Goal: Task Accomplishment & Management: Complete application form

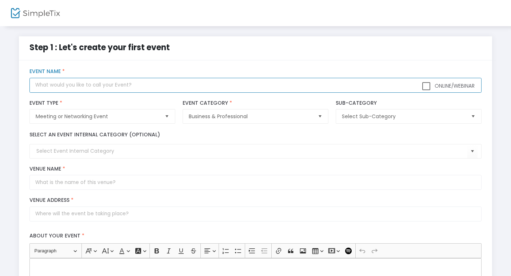
click at [110, 87] on input "text" at bounding box center [255, 85] width 452 height 15
type input "KWYP Nashville Launch!"
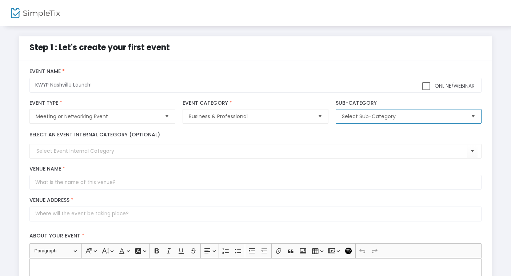
click at [421, 112] on span "Select Sub-Category" at bounding box center [403, 116] width 129 height 14
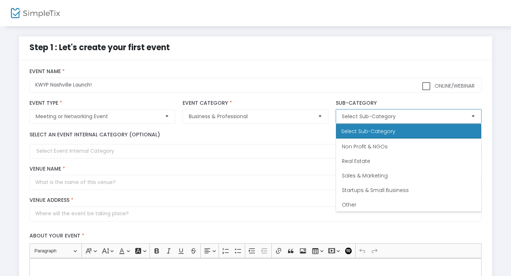
scroll to position [102, 0]
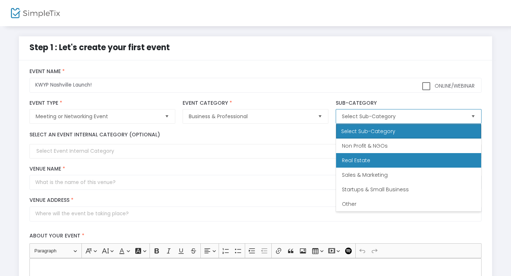
click at [406, 157] on Estate "Real Estate" at bounding box center [408, 160] width 145 height 15
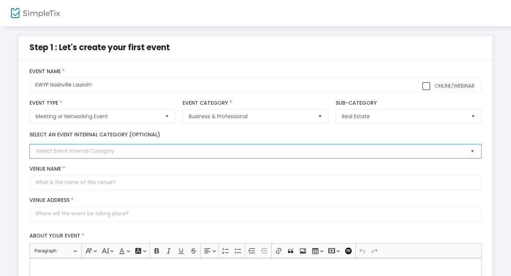
click at [155, 149] on input at bounding box center [251, 151] width 431 height 8
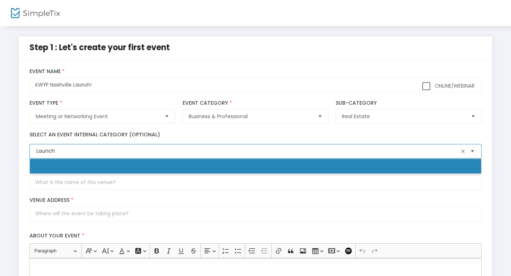
type input "Launch"
click at [93, 140] on div "Select an event internal category (optional)" at bounding box center [255, 145] width 459 height 28
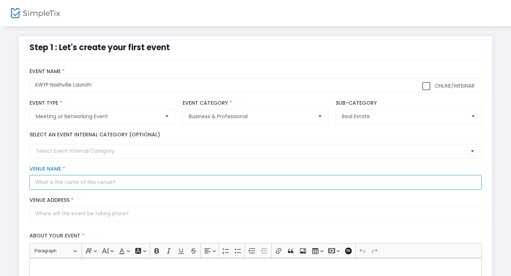
click at [94, 180] on input "Venue Name *" at bounding box center [255, 182] width 452 height 15
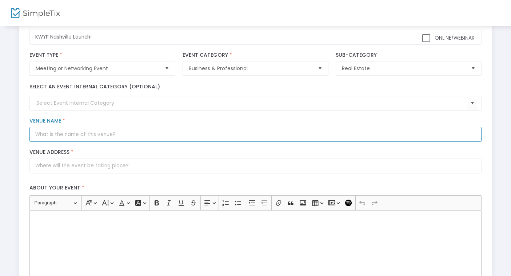
scroll to position [48, 0]
type input "The Venue"
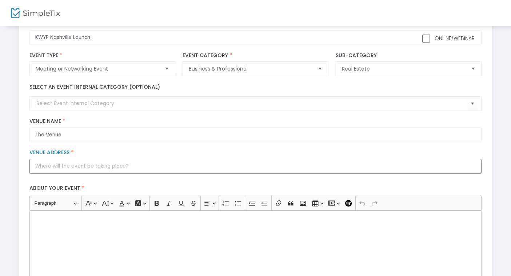
click at [173, 167] on input "Venue Address *" at bounding box center [255, 166] width 452 height 15
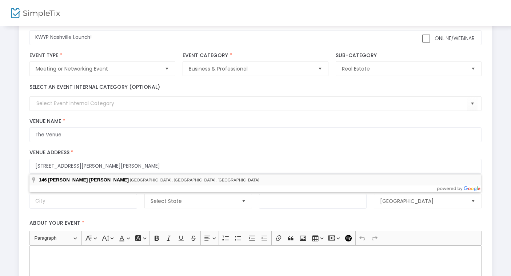
type input "[STREET_ADDRESS][PERSON_NAME][PERSON_NAME]"
type input "[GEOGRAPHIC_DATA]"
type input "37214"
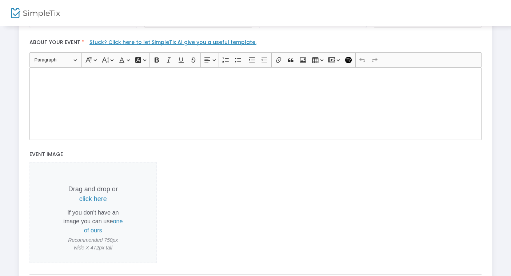
scroll to position [219, 0]
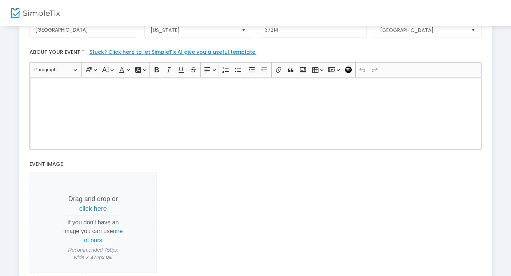
click at [89, 111] on div "Rich Text Editor, main" at bounding box center [255, 113] width 452 height 73
click at [96, 210] on span "click here" at bounding box center [93, 208] width 28 height 7
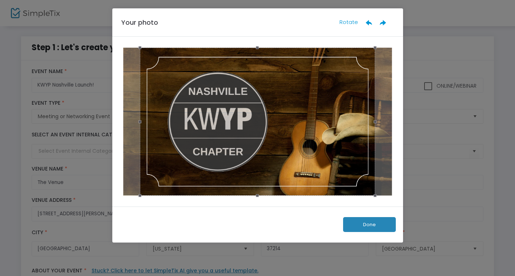
click at [375, 226] on button "Done" at bounding box center [369, 224] width 53 height 15
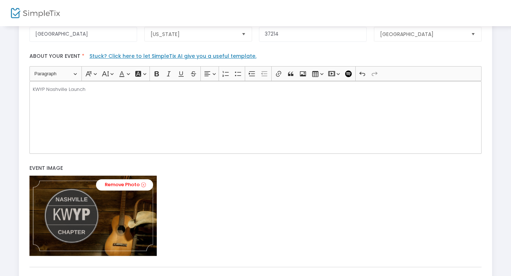
scroll to position [279, 0]
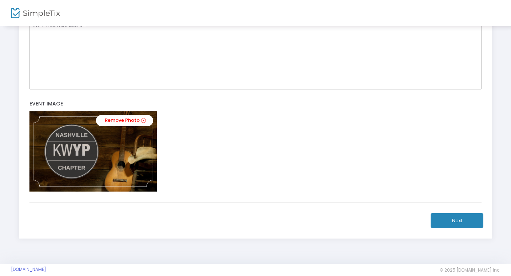
click at [459, 216] on button "Next" at bounding box center [457, 220] width 53 height 15
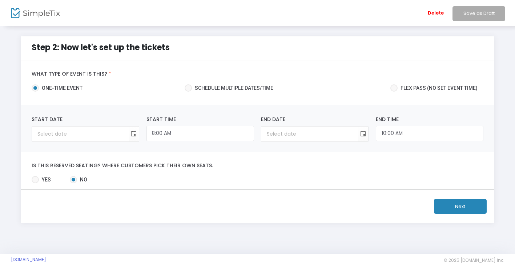
click at [252, 85] on span "Schedule multiple dates/time" at bounding box center [232, 88] width 81 height 8
click at [188, 92] on input "Schedule multiple dates/time" at bounding box center [188, 92] width 0 height 0
radio input "true"
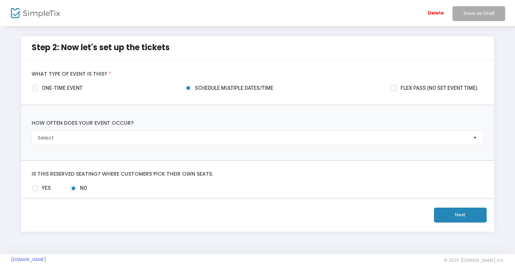
click at [57, 86] on span "one-time event" at bounding box center [61, 88] width 44 height 8
click at [35, 92] on input "one-time event" at bounding box center [35, 92] width 0 height 0
radio input "true"
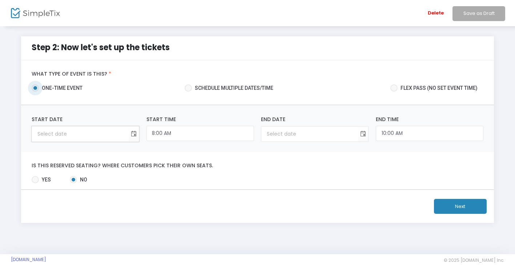
type input "month/day/year"
click at [81, 132] on input "month/day/year" at bounding box center [80, 134] width 97 height 15
click at [134, 133] on span "Toggle calendar" at bounding box center [134, 134] width 12 height 12
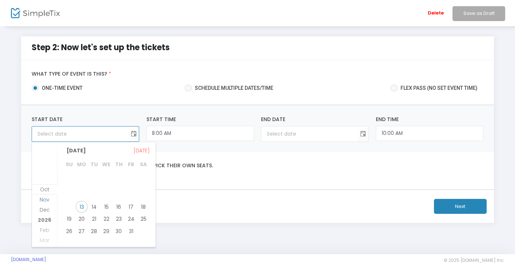
click at [45, 203] on li "Nov" at bounding box center [44, 205] width 25 height 10
click at [115, 201] on span "13" at bounding box center [119, 203] width 12 height 12
type input "[DATE]"
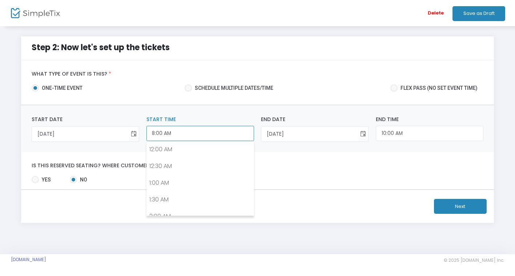
click at [199, 135] on input "8:00 AM" at bounding box center [201, 134] width 108 height 16
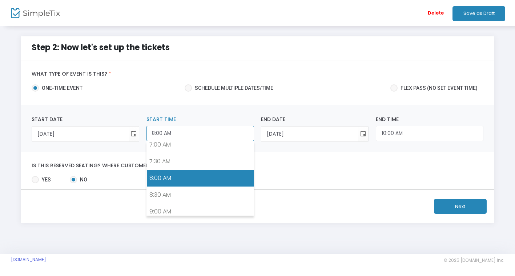
scroll to position [308, 0]
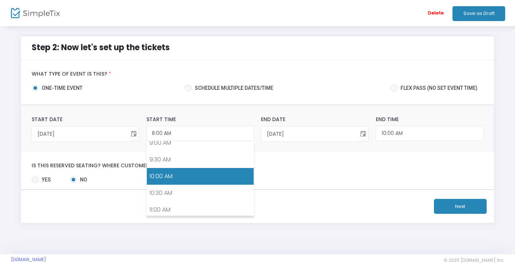
click at [200, 177] on link "10:00 AM" at bounding box center [200, 176] width 107 height 17
type input "10:00 AM"
type input "12:00 PM"
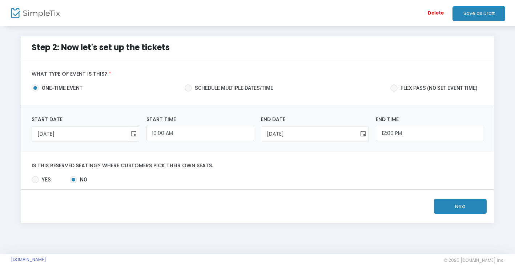
click at [364, 132] on span "Toggle calendar" at bounding box center [363, 134] width 12 height 12
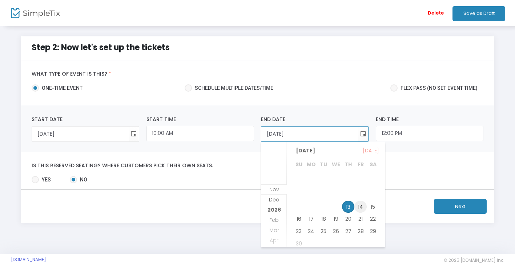
click at [364, 205] on span "14" at bounding box center [361, 207] width 12 height 12
type input "[DATE]"
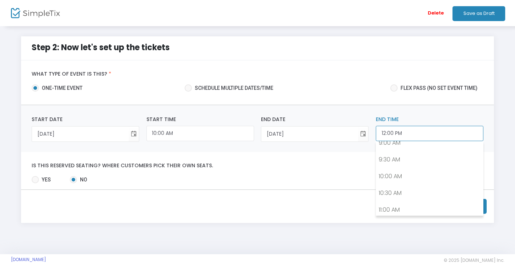
scroll to position [373, 0]
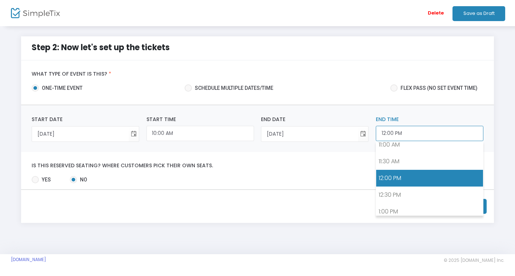
click at [418, 140] on input "12:00 PM" at bounding box center [430, 134] width 108 height 16
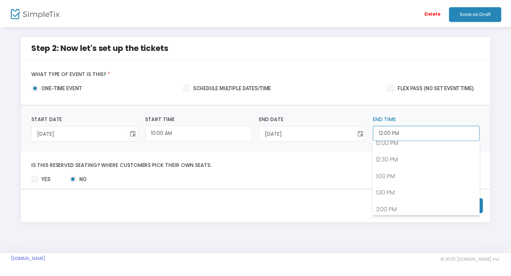
scroll to position [408, 0]
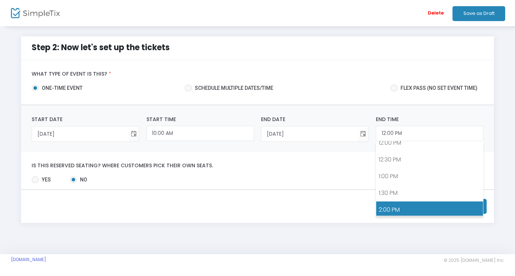
click at [412, 205] on link "2:00 PM" at bounding box center [429, 209] width 107 height 17
type input "2:00 PM"
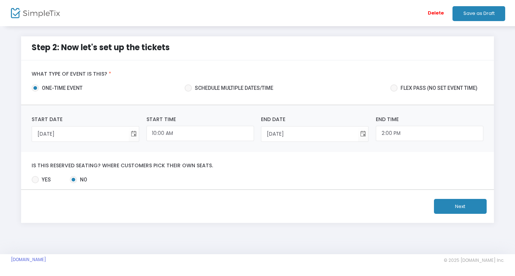
click at [440, 208] on button "Next" at bounding box center [460, 206] width 53 height 15
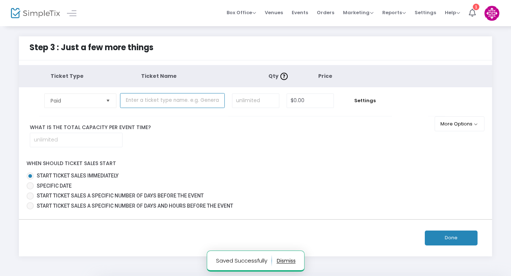
click at [196, 105] on input "text" at bounding box center [172, 100] width 105 height 15
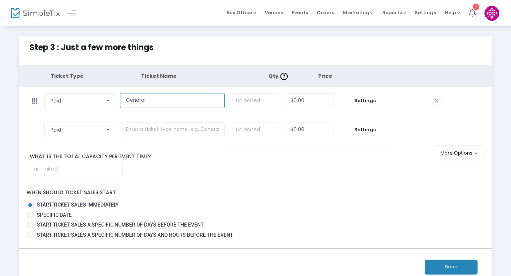
type input "General"
click at [324, 100] on input "0" at bounding box center [310, 101] width 47 height 14
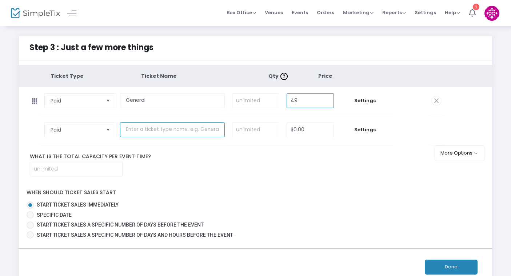
type input "$49.00"
click at [185, 128] on input "text" at bounding box center [172, 129] width 105 height 15
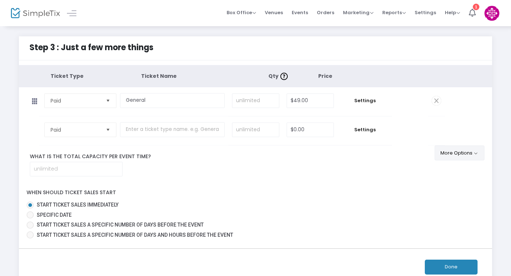
click at [452, 150] on button "More Options" at bounding box center [460, 152] width 50 height 15
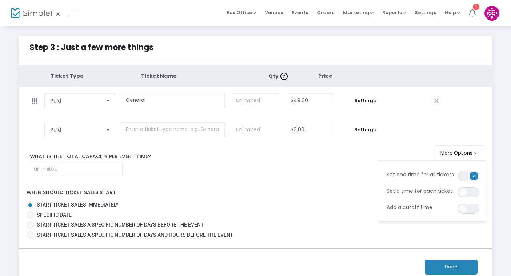
click at [238, 171] on div "What is the total capacity per event time?" at bounding box center [231, 165] width 425 height 24
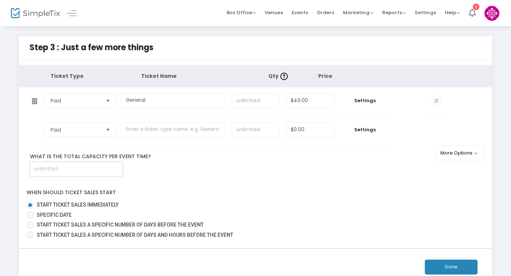
click at [104, 172] on input at bounding box center [76, 169] width 92 height 14
type input "150"
click at [234, 195] on div "When should ticket sales start Start ticket sales immediately Specific Date Sta…" at bounding box center [256, 212] width 480 height 58
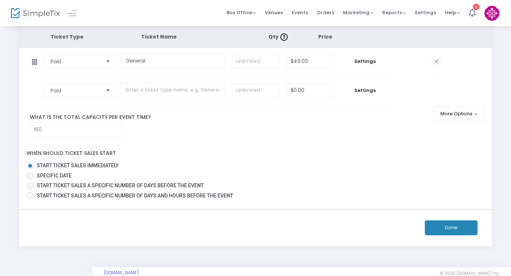
scroll to position [52, 0]
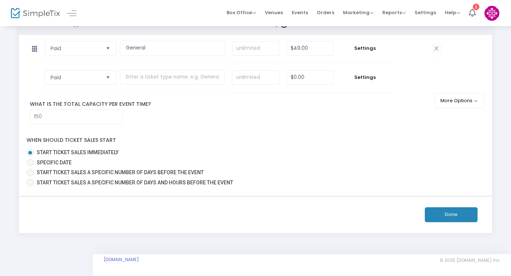
click at [430, 211] on button "Done" at bounding box center [451, 214] width 53 height 15
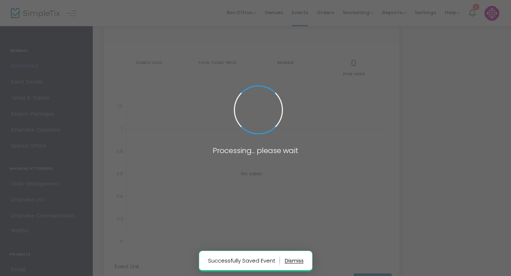
type input "[URL][DOMAIN_NAME]"
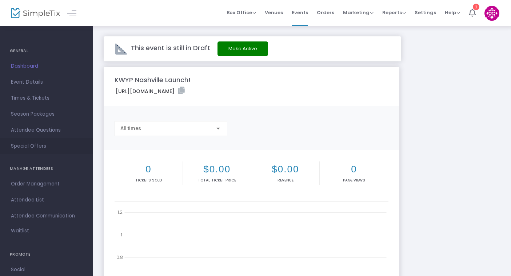
click at [37, 149] on span "Special Offers" at bounding box center [46, 145] width 71 height 9
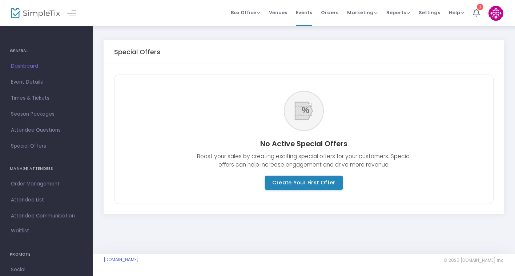
click at [285, 181] on m-button "Create Your First Offer" at bounding box center [304, 183] width 78 height 14
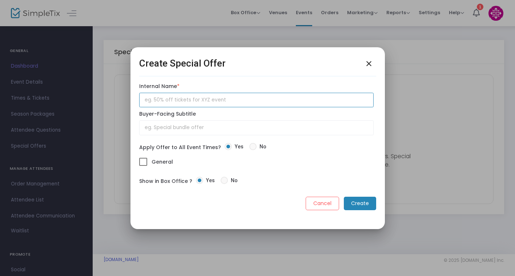
click at [240, 96] on input "text" at bounding box center [256, 100] width 235 height 15
type input "KWYP Member Discount"
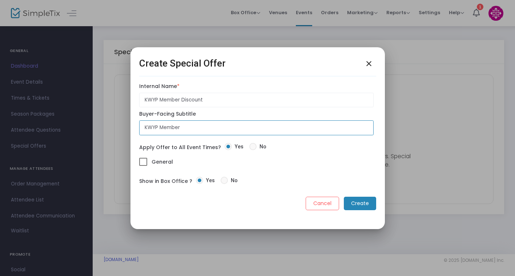
type input "KWYP Member"
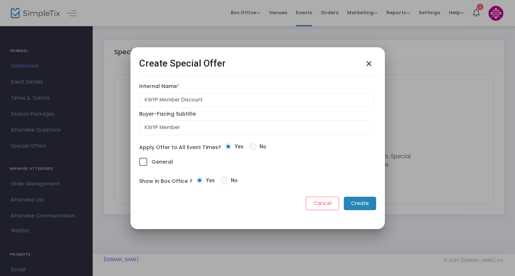
click at [362, 200] on m-button "Create" at bounding box center [360, 203] width 32 height 13
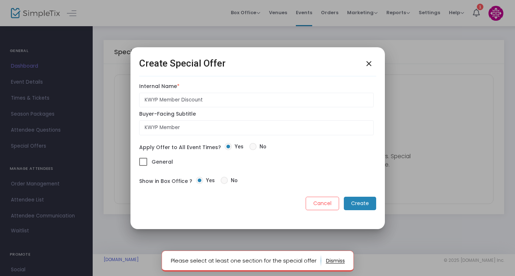
click at [145, 162] on span at bounding box center [143, 162] width 8 height 8
click at [143, 166] on input "General" at bounding box center [143, 166] width 0 height 0
checkbox input "true"
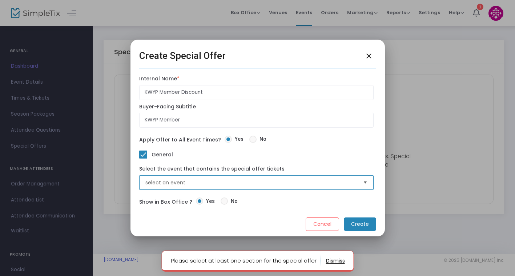
click at [199, 179] on span "select an event" at bounding box center [252, 183] width 218 height 14
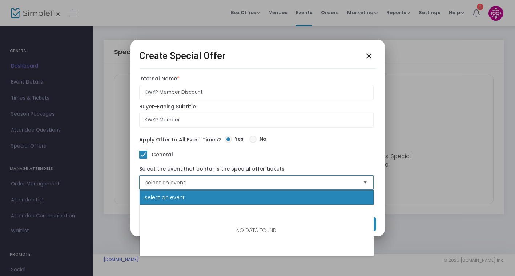
click at [199, 202] on div "select an event" at bounding box center [257, 197] width 234 height 15
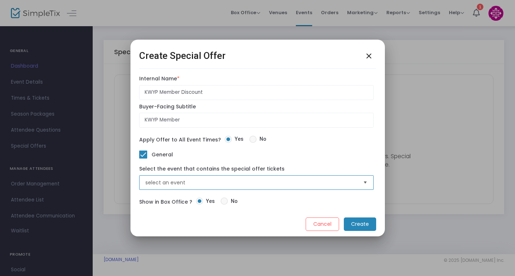
click at [247, 179] on span "select an event" at bounding box center [252, 183] width 218 height 14
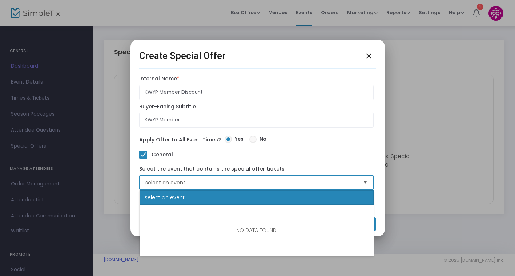
click at [247, 179] on span "select an event" at bounding box center [251, 182] width 212 height 7
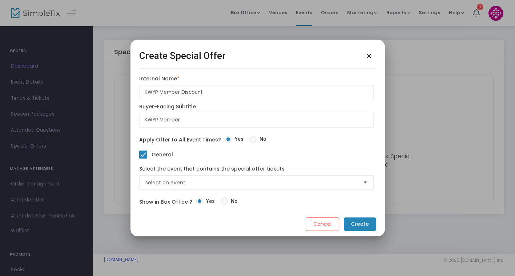
click at [356, 225] on m-button "Create" at bounding box center [360, 223] width 32 height 13
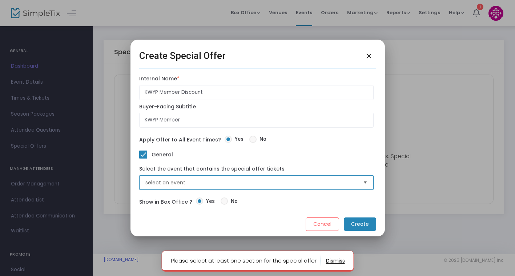
click at [257, 187] on span "select an event" at bounding box center [252, 183] width 218 height 14
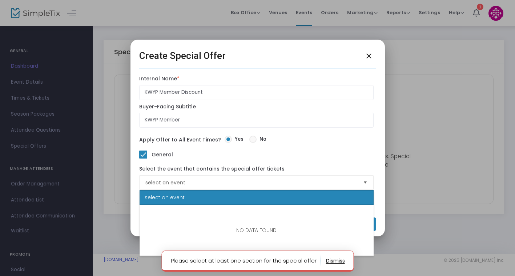
click at [363, 53] on button "close" at bounding box center [369, 55] width 15 height 15
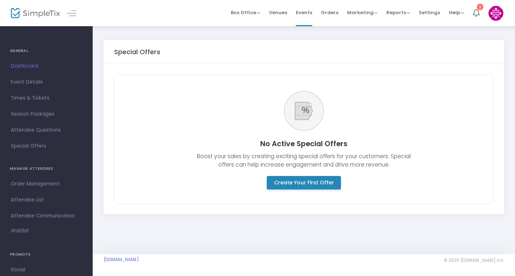
click at [473, 12] on icon at bounding box center [476, 13] width 7 height 8
